Goal: Information Seeking & Learning: Learn about a topic

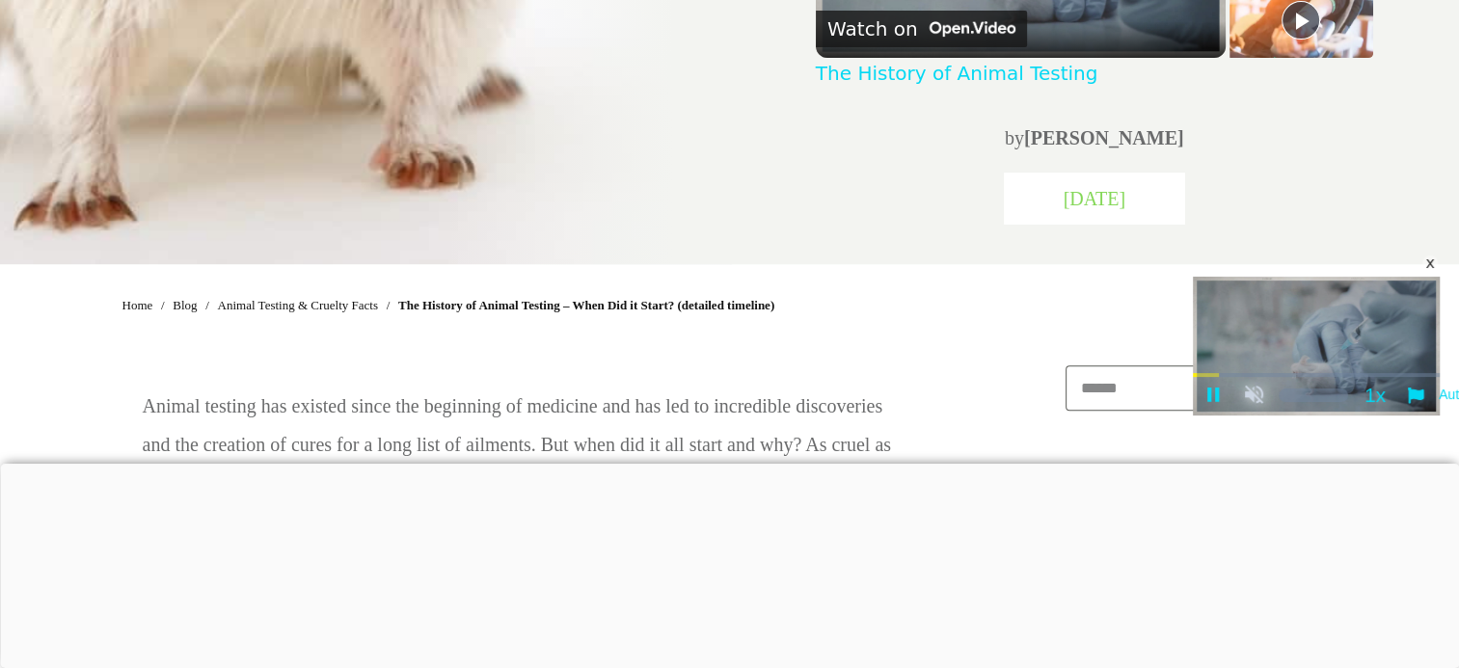
click at [1258, 401] on span "Video Player" at bounding box center [1253, 395] width 41 height 19
click at [1428, 267] on div "x" at bounding box center [1429, 263] width 15 height 15
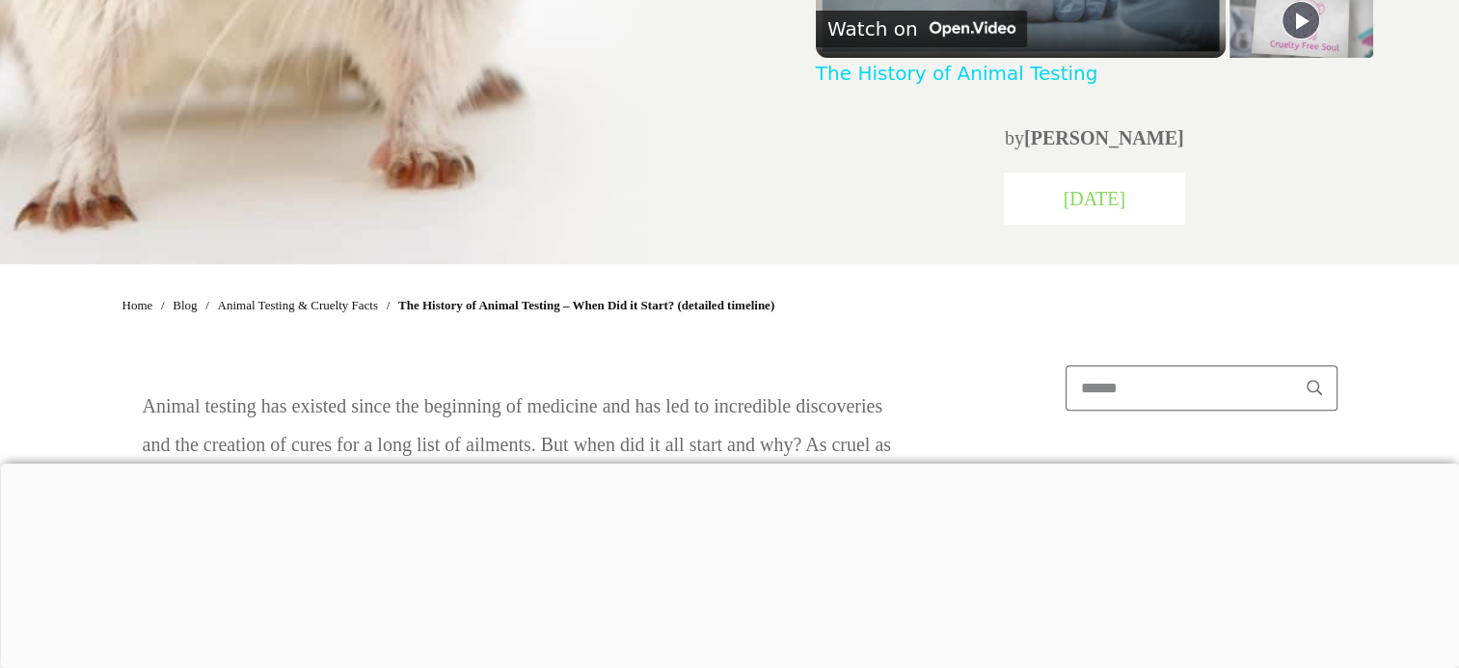
click at [1104, 220] on div at bounding box center [1094, 199] width 181 height 52
click at [1103, 219] on div at bounding box center [1094, 199] width 181 height 52
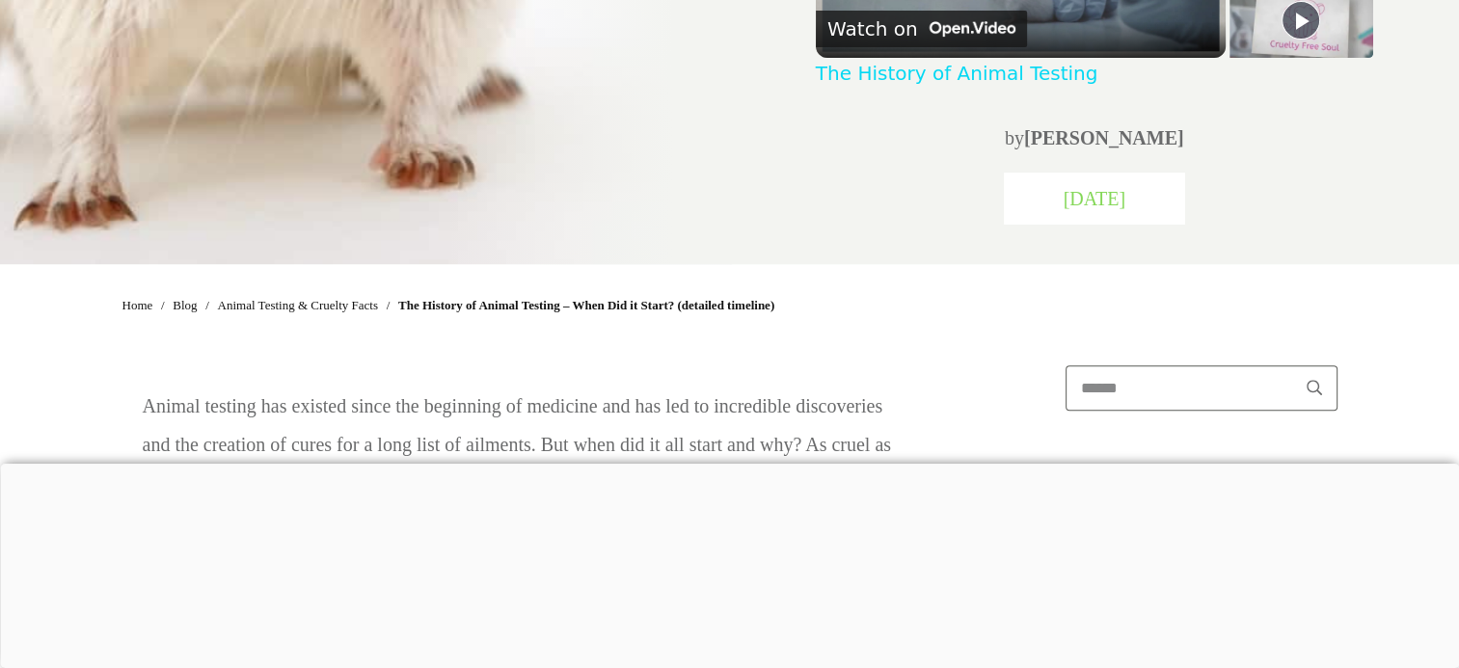
click at [1143, 151] on p "by Becky" at bounding box center [1094, 138] width 555 height 39
click at [1116, 155] on p "by Becky" at bounding box center [1094, 138] width 555 height 39
drag, startPoint x: 1111, startPoint y: 157, endPoint x: 1054, endPoint y: 158, distance: 56.9
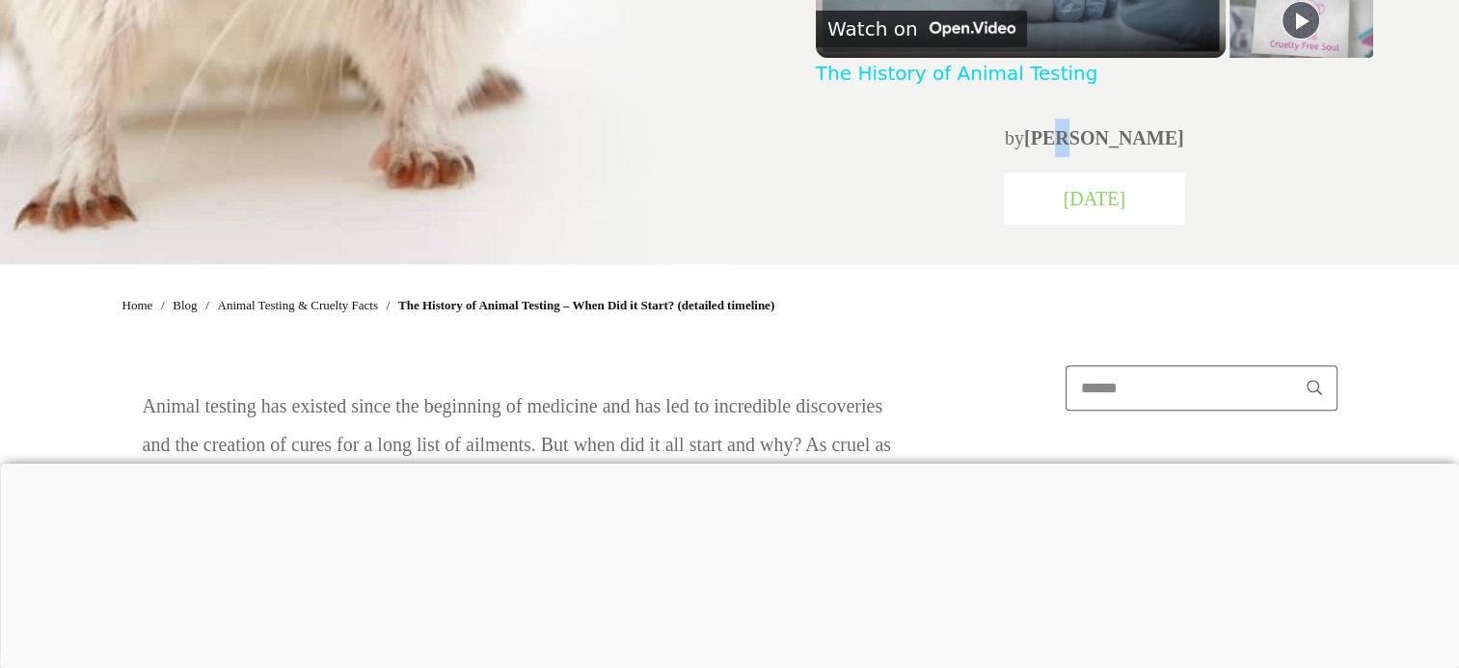
drag, startPoint x: 1054, startPoint y: 158, endPoint x: 960, endPoint y: 130, distance: 97.6
click at [966, 131] on p "by Becky" at bounding box center [1094, 138] width 555 height 39
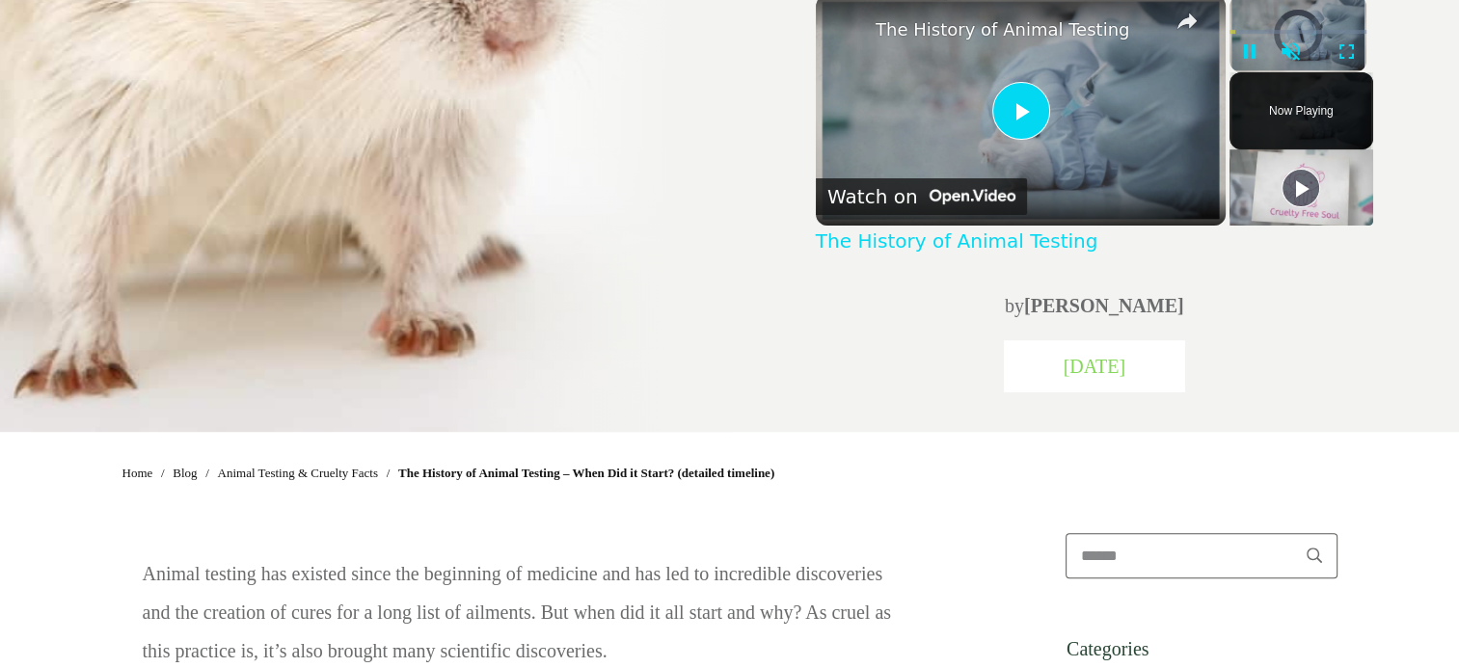
click at [1020, 110] on span "Video Player" at bounding box center [1020, 110] width 0 height 0
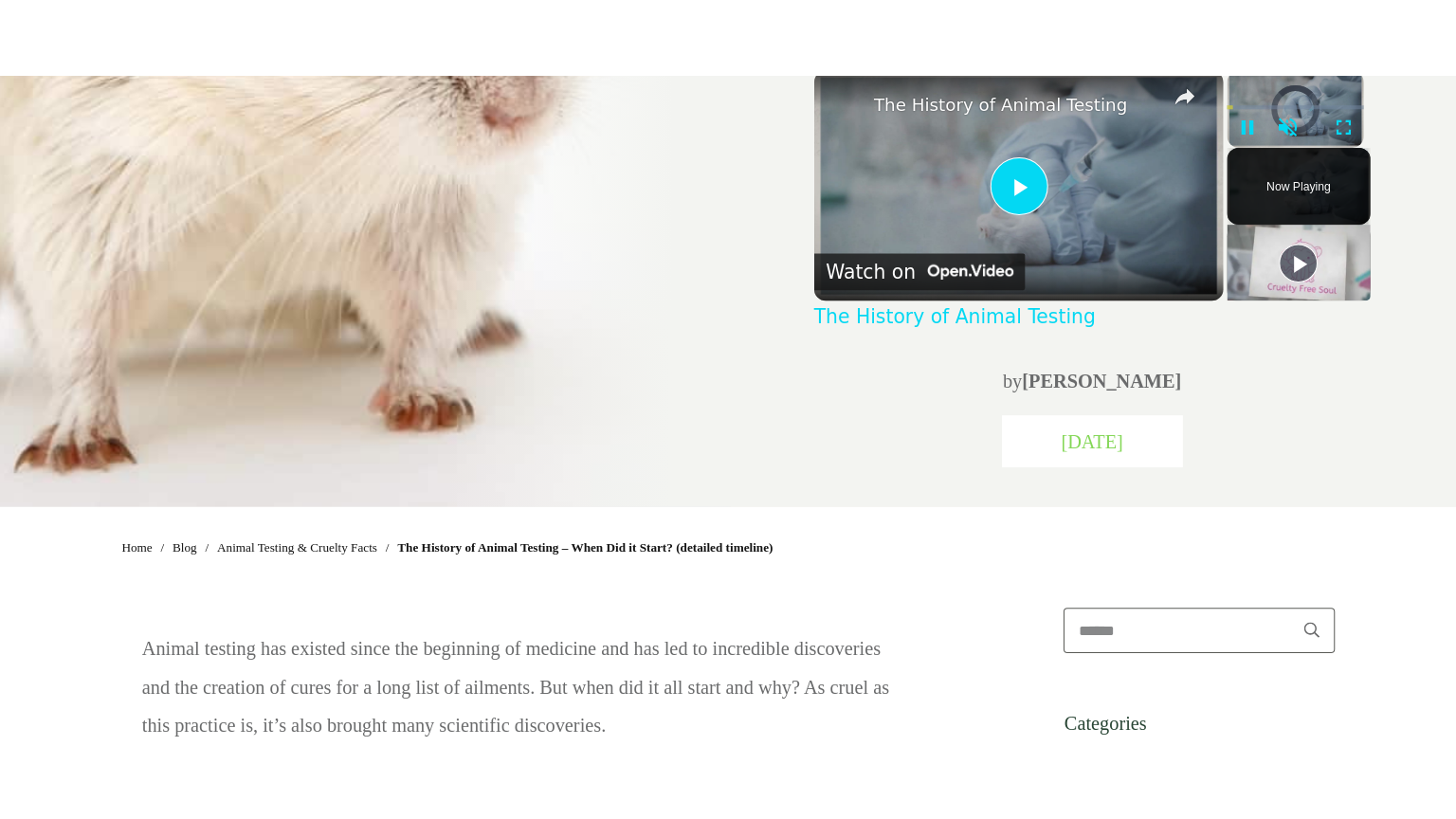
scroll to position [658, 0]
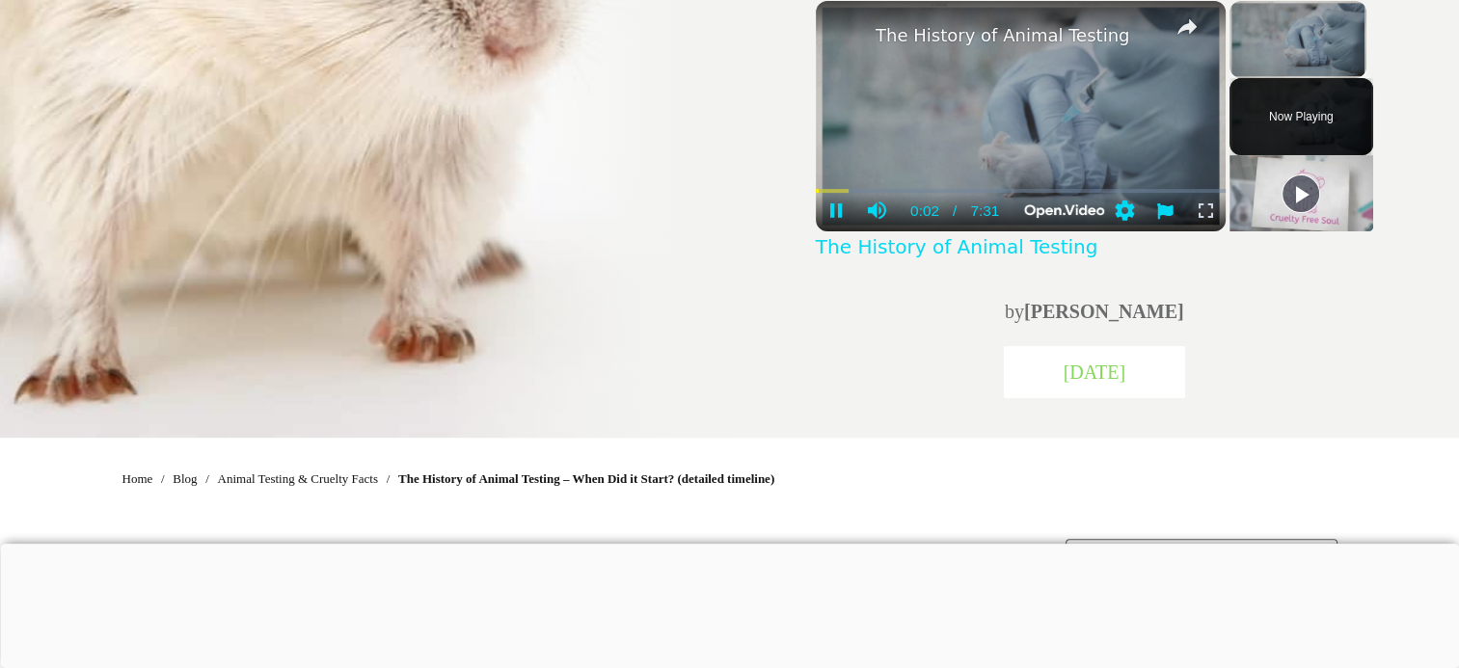
click at [1208, 204] on span "Video Player" at bounding box center [1205, 211] width 41 height 19
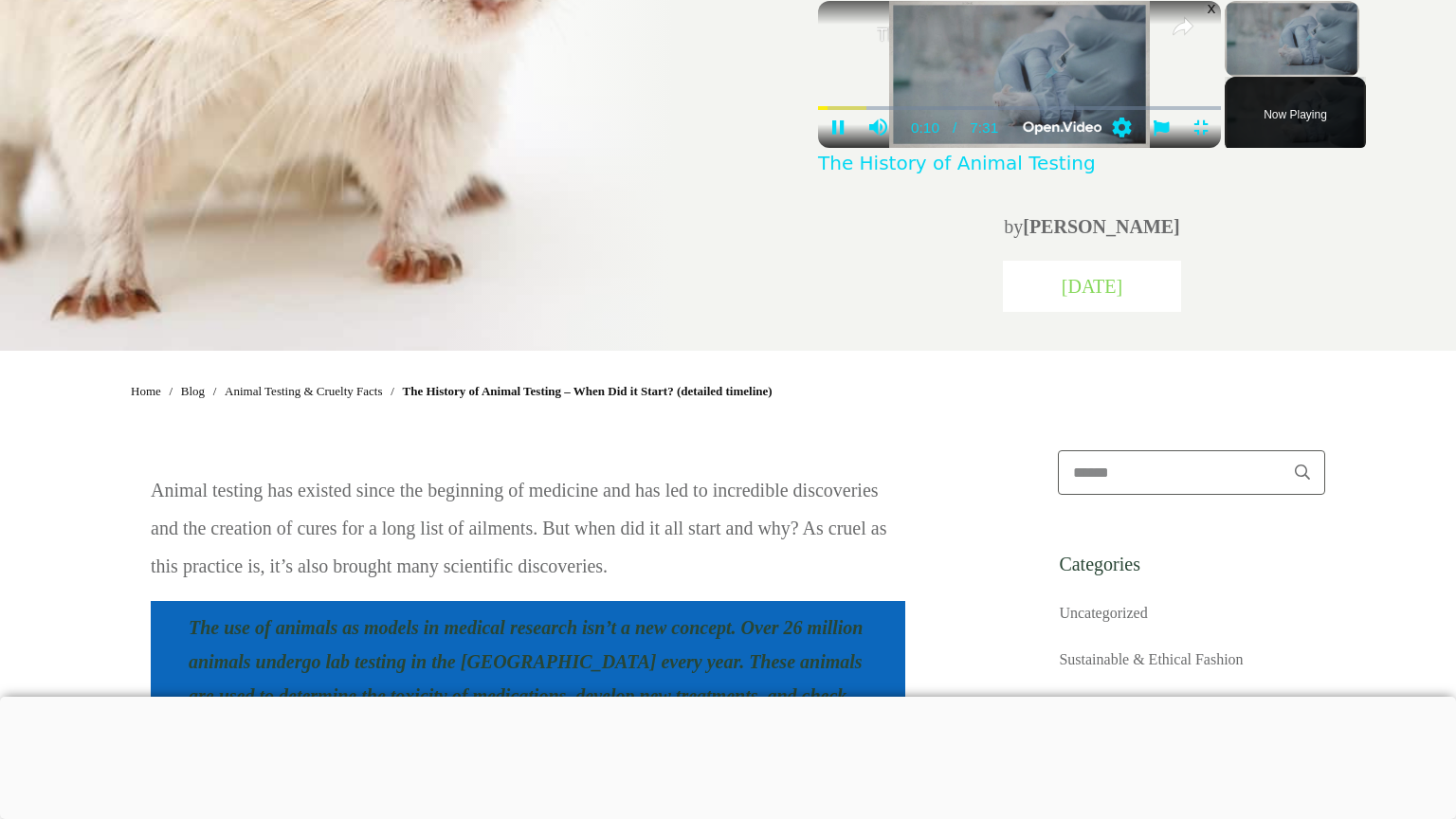
click at [895, 147] on video "Please enable JavaScript" at bounding box center [1019, 74] width 403 height 146
click at [1021, 147] on video "Please enable JavaScript" at bounding box center [1019, 74] width 403 height 146
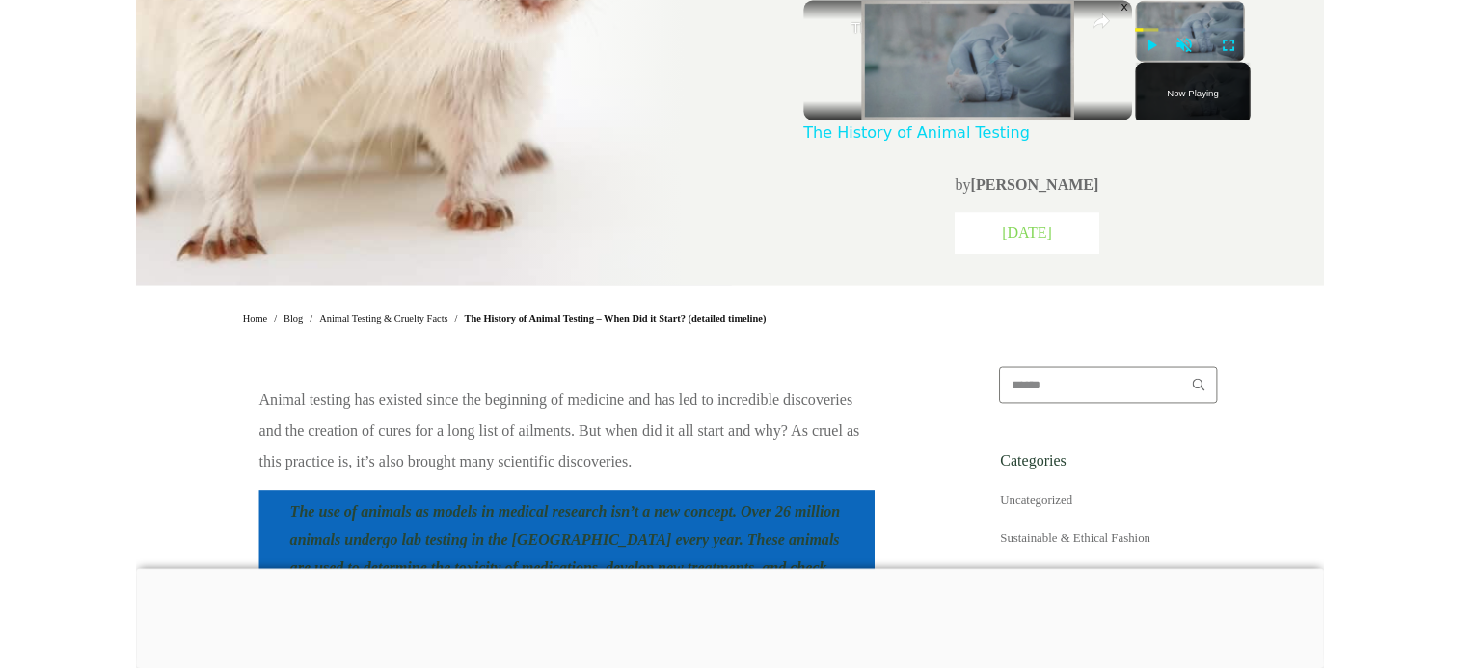
scroll to position [0, 0]
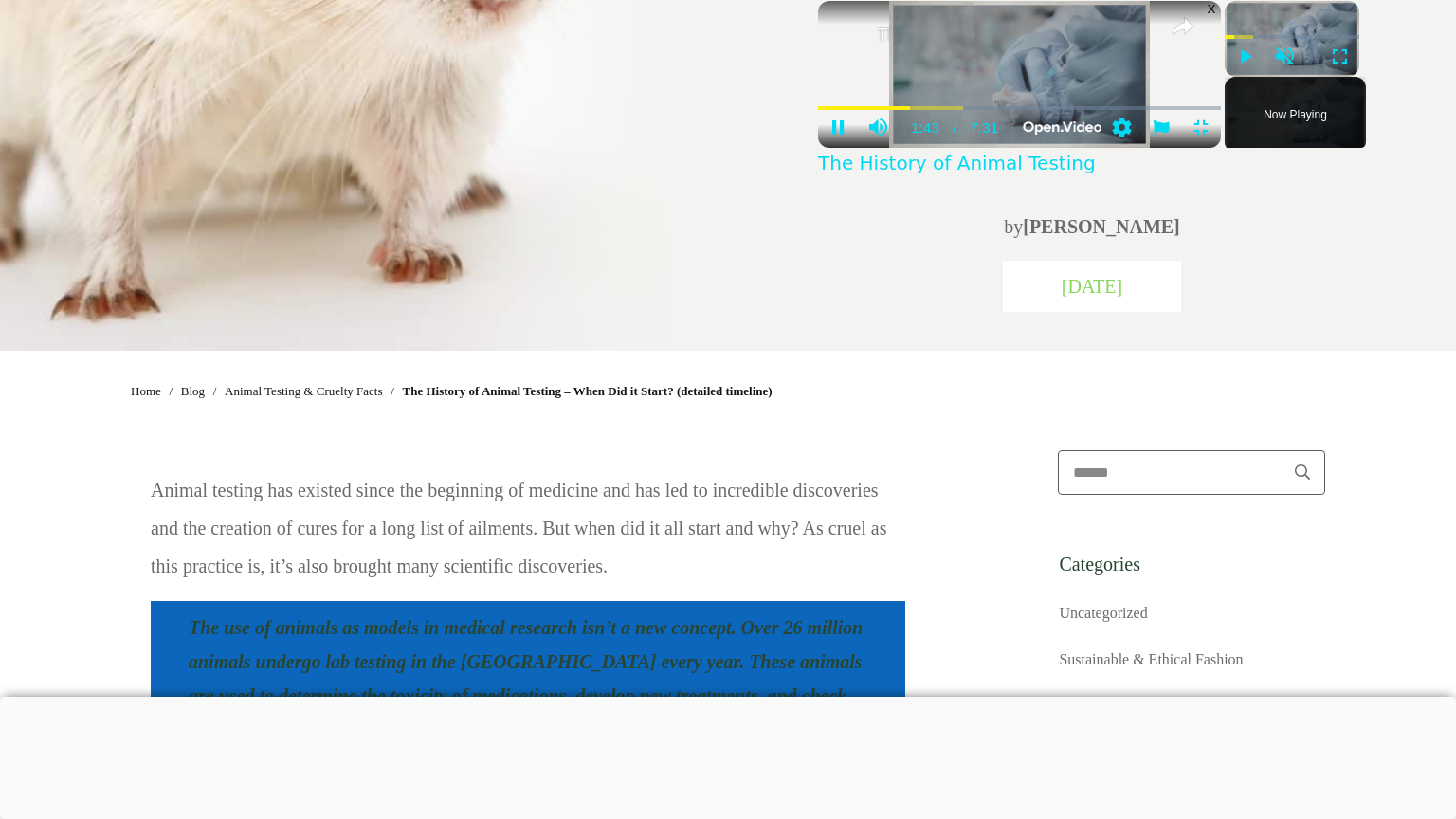
click at [824, 147] on video "Please enable JavaScript" at bounding box center [1019, 74] width 403 height 146
click at [818, 147] on video "Please enable JavaScript" at bounding box center [1019, 74] width 403 height 146
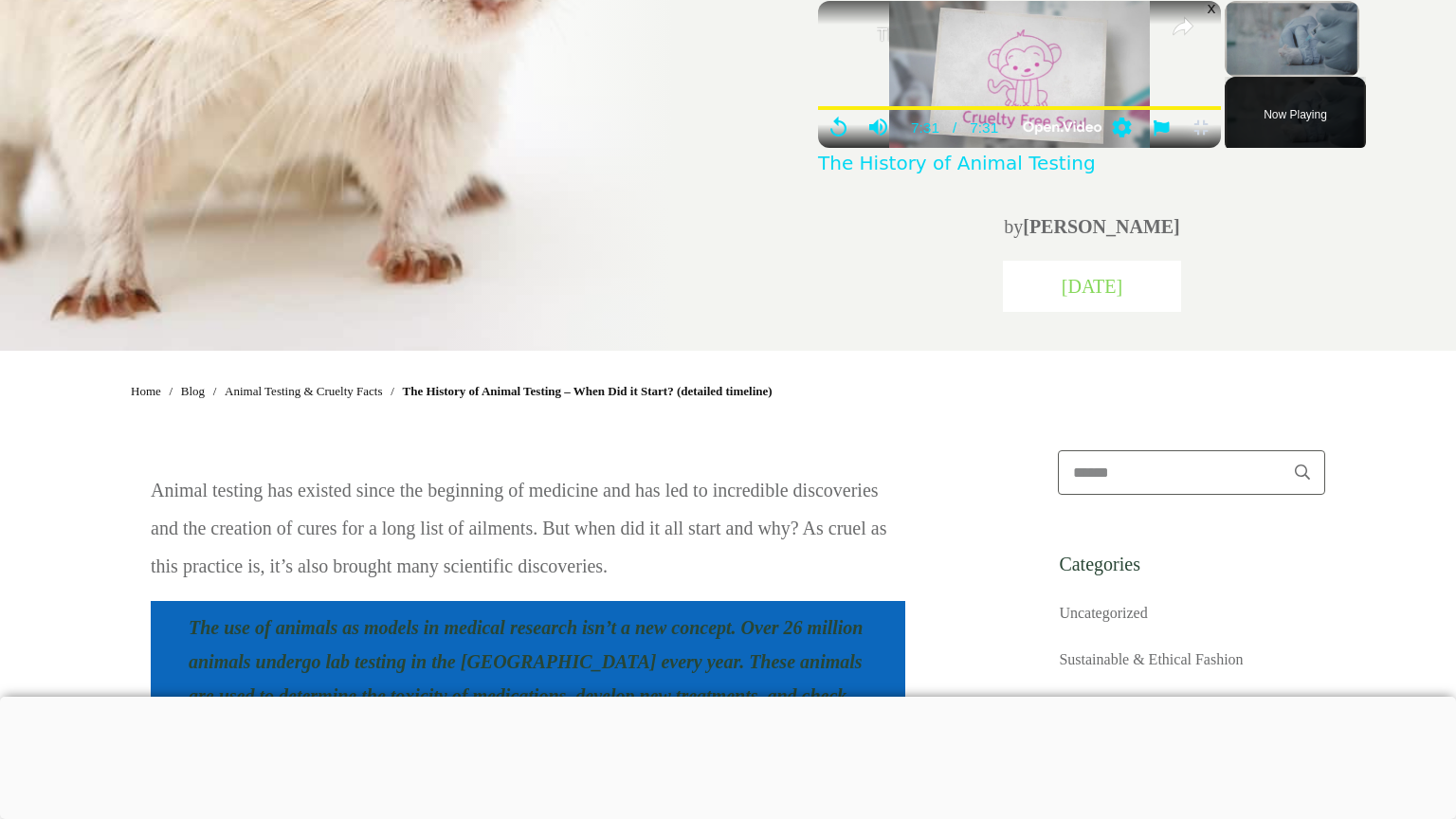
click at [1221, 138] on span "Video Player" at bounding box center [1201, 128] width 40 height 19
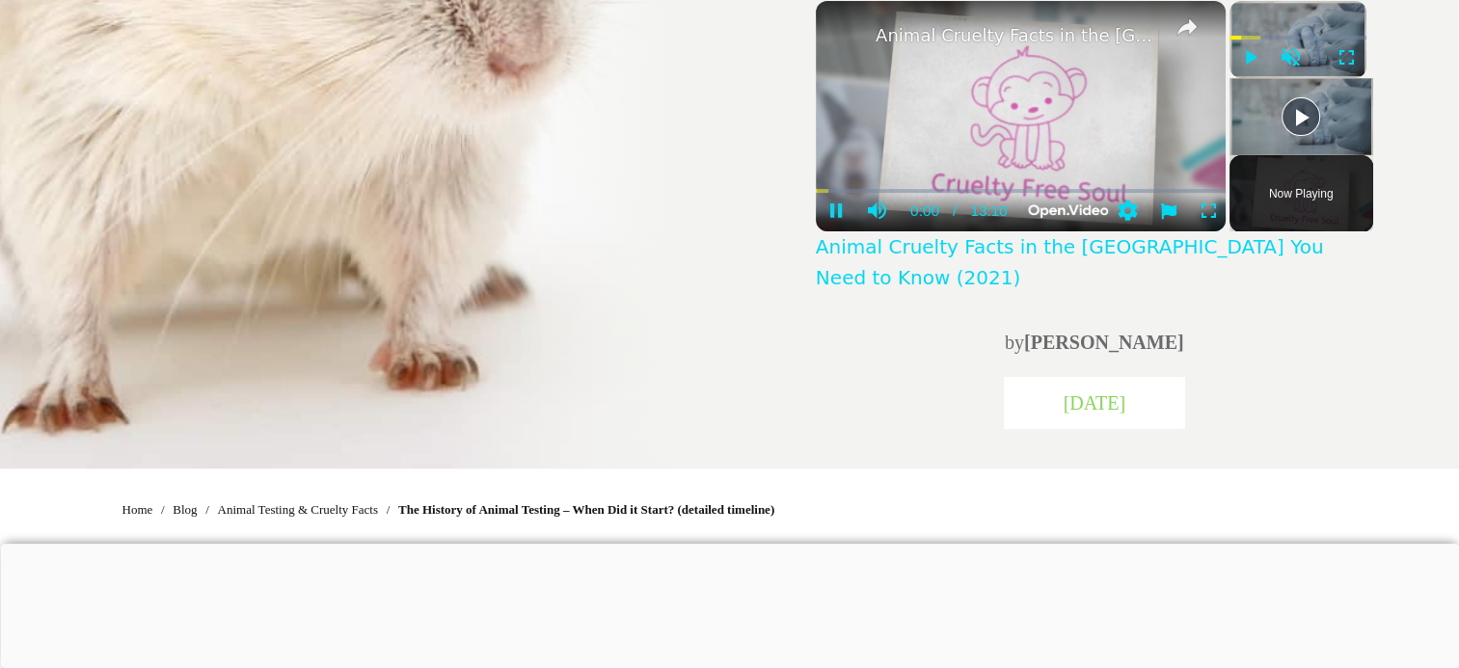
click at [995, 85] on video "Please enable JavaScript" at bounding box center [1021, 116] width 410 height 230
